Goal: Browse casually

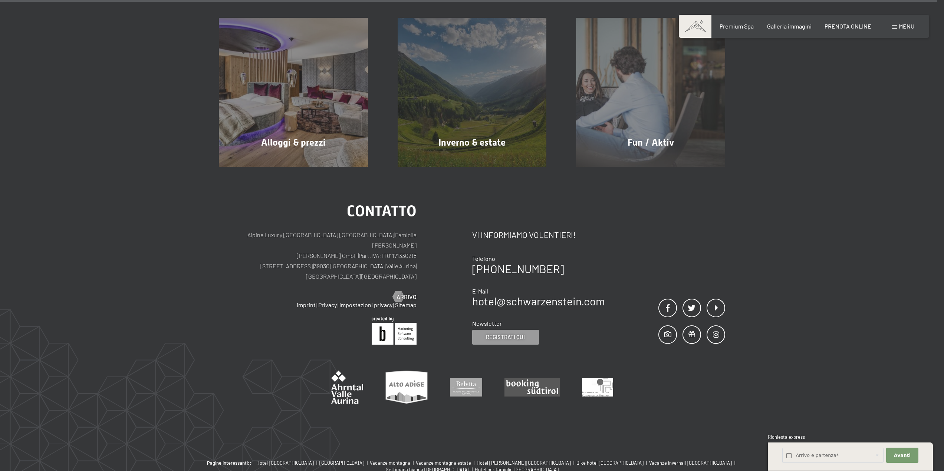
scroll to position [4346, 0]
